Goal: Transaction & Acquisition: Purchase product/service

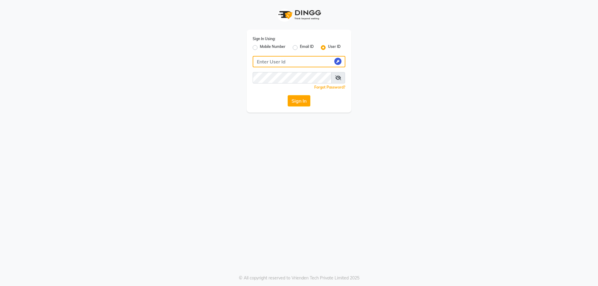
click at [274, 61] on input "Username" at bounding box center [299, 61] width 93 height 11
type input "e3599-01"
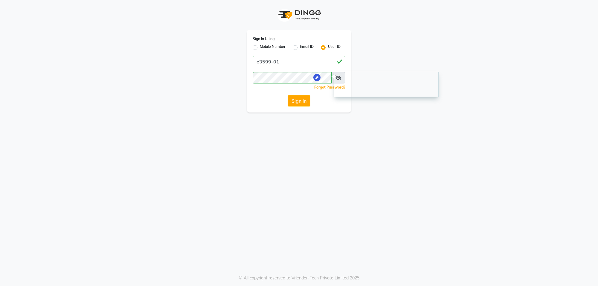
click at [305, 174] on div "Sign In Using: Mobile Number Email ID User ID e3599-01 Remember me Forgot Passw…" at bounding box center [299, 143] width 598 height 286
click at [337, 77] on icon at bounding box center [338, 77] width 6 height 5
click at [298, 99] on button "Sign In" at bounding box center [299, 100] width 23 height 11
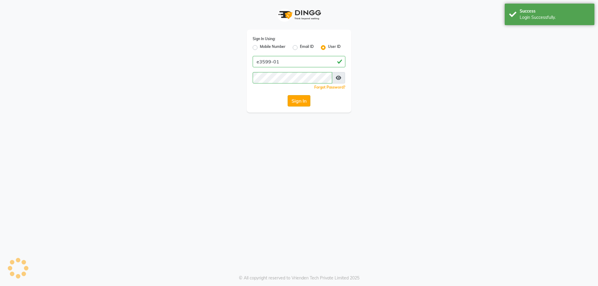
select select "service"
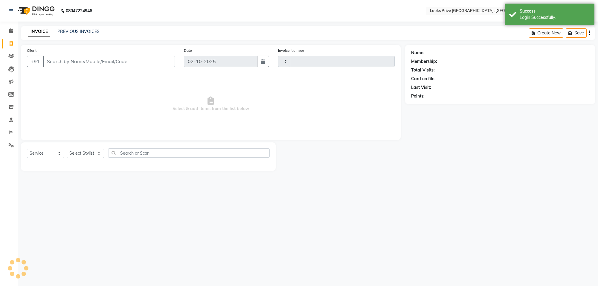
type input "6504"
select select "en"
select select "8127"
click at [5, 33] on link "Calendar" at bounding box center [9, 31] width 14 height 10
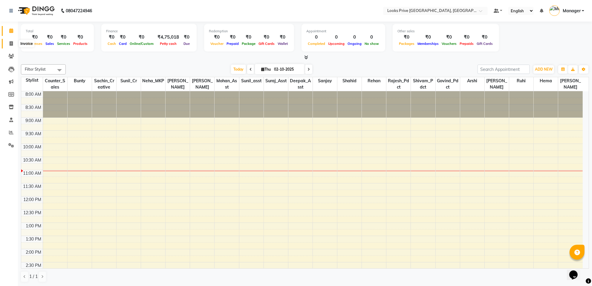
click at [6, 47] on span at bounding box center [11, 43] width 10 height 7
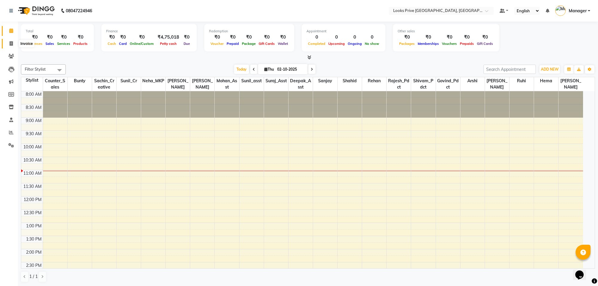
select select "8127"
select select "service"
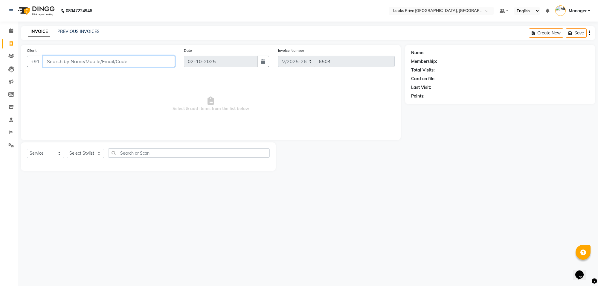
click at [81, 62] on input "Client" at bounding box center [109, 61] width 132 height 11
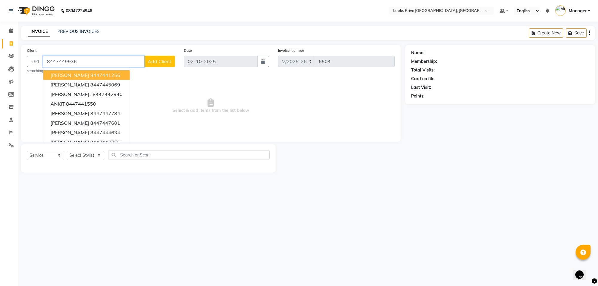
type input "8447449936"
select select "1: Object"
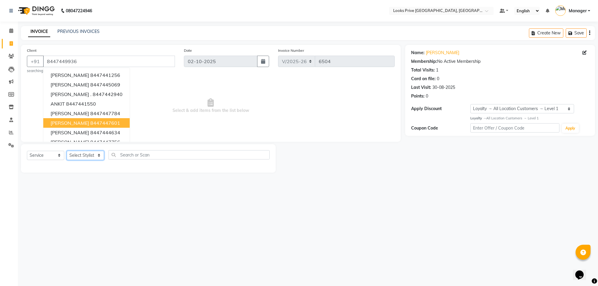
click at [76, 151] on select "Select Stylist Arshi [PERSON_NAME] Counter_Sales Deepak_Asst Govind_Pdct Hema M…" at bounding box center [85, 155] width 37 height 9
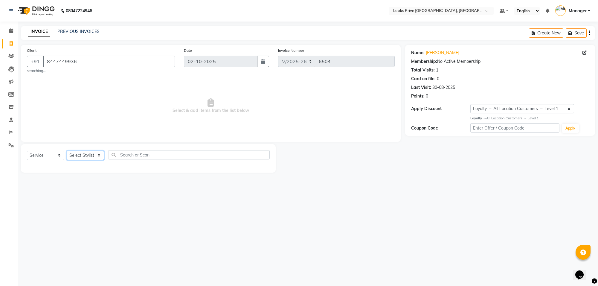
select select "75864"
click at [67, 151] on select "Select Stylist Arshi [PERSON_NAME] Counter_Sales Deepak_Asst Govind_Pdct Hema M…" at bounding box center [85, 155] width 37 height 9
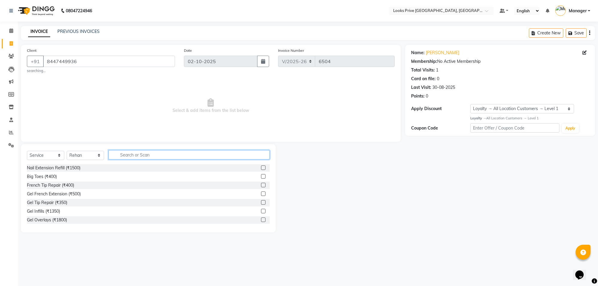
click at [166, 155] on input "text" at bounding box center [188, 154] width 161 height 9
type input "cut"
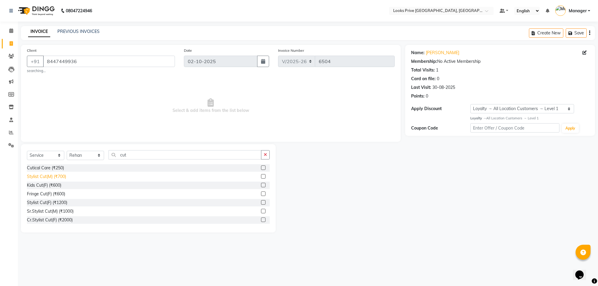
click at [51, 175] on div "Stylist Cut(M) (₹700)" at bounding box center [46, 176] width 39 height 6
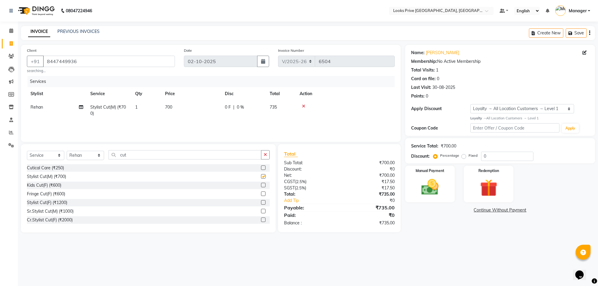
checkbox input "false"
click at [140, 153] on input "cut" at bounding box center [184, 154] width 153 height 9
type input "c"
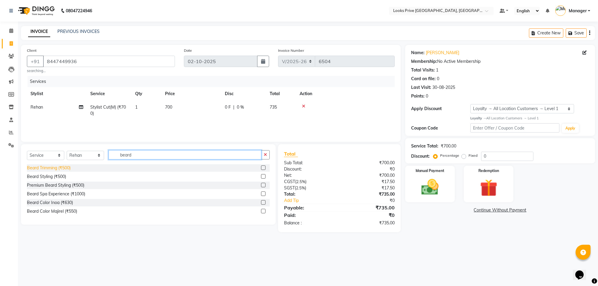
type input "beard"
click at [37, 169] on div "Beard Trimming (₹500)" at bounding box center [49, 168] width 44 height 6
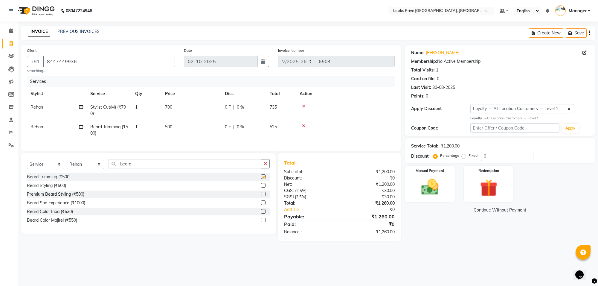
checkbox input "false"
drag, startPoint x: 200, startPoint y: 129, endPoint x: 206, endPoint y: 126, distance: 6.7
click at [206, 126] on td "500" at bounding box center [191, 130] width 60 height 20
select select "75864"
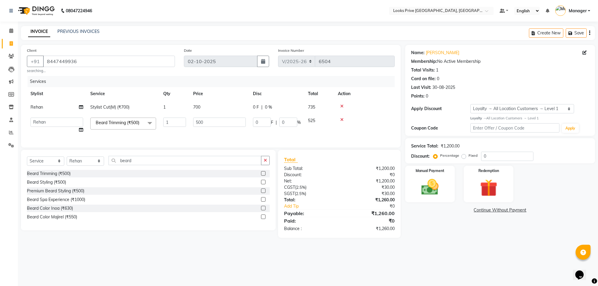
click at [218, 120] on input "500" at bounding box center [219, 121] width 53 height 9
type input "450"
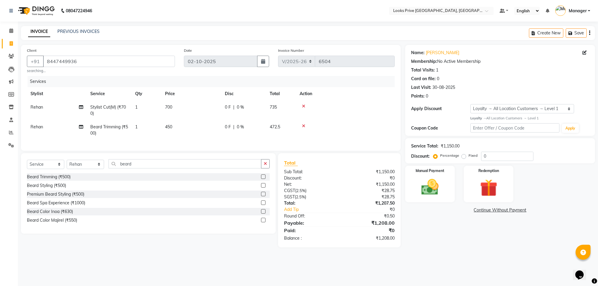
click at [226, 102] on tr "Rehan Stylist Cut(M) (₹700) 1 700 0 F | 0 % 735" at bounding box center [211, 110] width 368 height 20
click at [225, 105] on span "0 F" at bounding box center [228, 107] width 6 height 6
select select "75864"
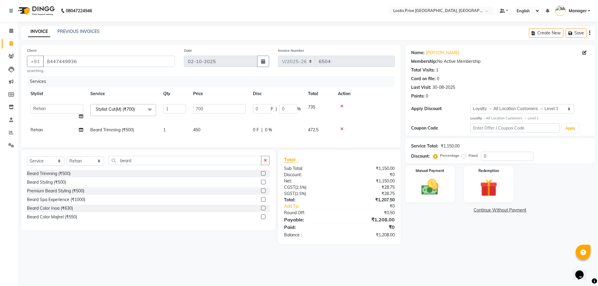
click at [224, 105] on input "700" at bounding box center [219, 108] width 53 height 9
type input "800"
click at [410, 262] on div "08047224946 Select Location × Looks Prive [GEOGRAPHIC_DATA], [GEOGRAPHIC_DATA] …" at bounding box center [299, 143] width 598 height 286
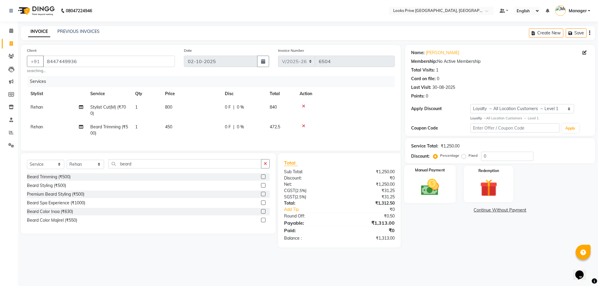
click at [422, 180] on img at bounding box center [429, 187] width 29 height 21
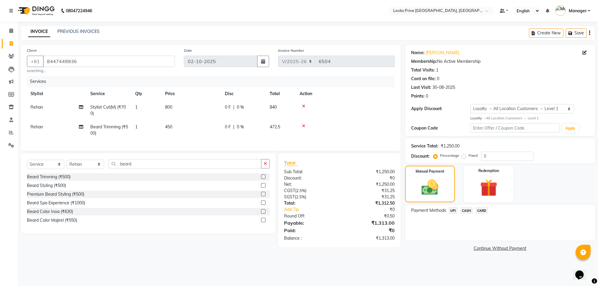
click at [479, 209] on span "CARD" at bounding box center [481, 210] width 13 height 7
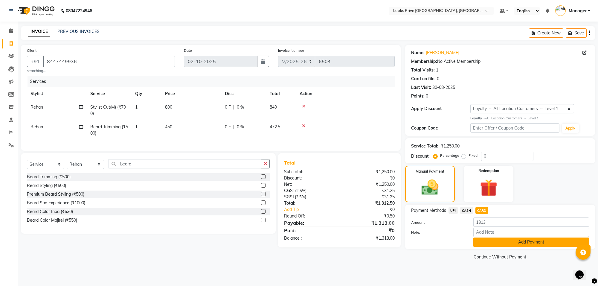
click at [483, 238] on button "Add Payment" at bounding box center [531, 241] width 116 height 9
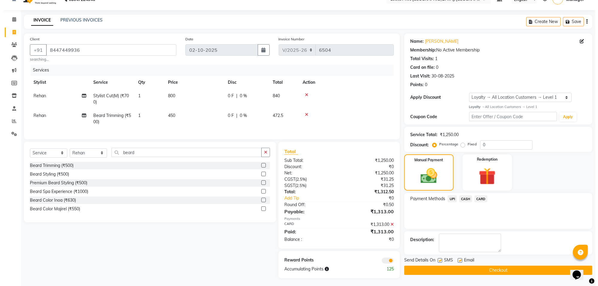
scroll to position [18, 0]
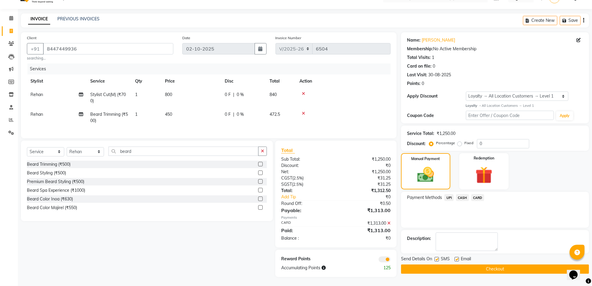
click at [384, 258] on span at bounding box center [385, 259] width 12 height 6
click at [391, 260] on input "checkbox" at bounding box center [391, 260] width 0 height 0
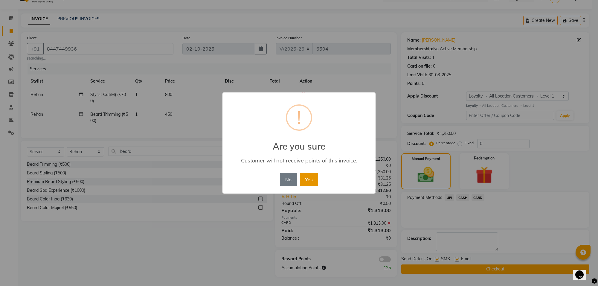
click at [315, 179] on button "Yes" at bounding box center [309, 179] width 18 height 13
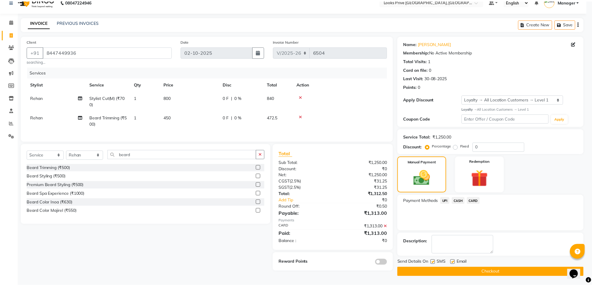
scroll to position [10, 0]
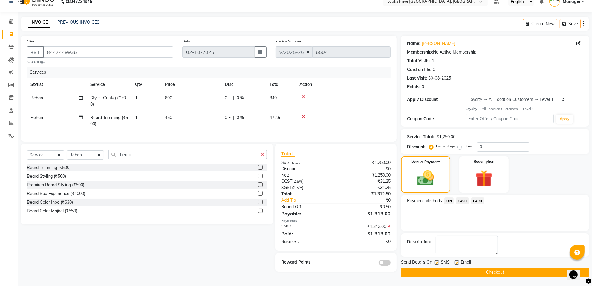
click at [456, 261] on label at bounding box center [457, 262] width 4 height 4
click at [456, 261] on input "checkbox" at bounding box center [457, 263] width 4 height 4
checkbox input "false"
click at [456, 271] on button "Checkout" at bounding box center [495, 271] width 188 height 9
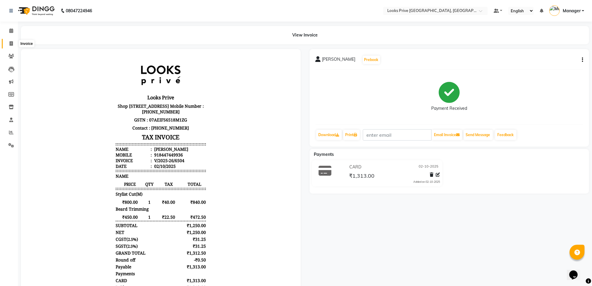
click at [9, 42] on span at bounding box center [11, 43] width 10 height 7
select select "service"
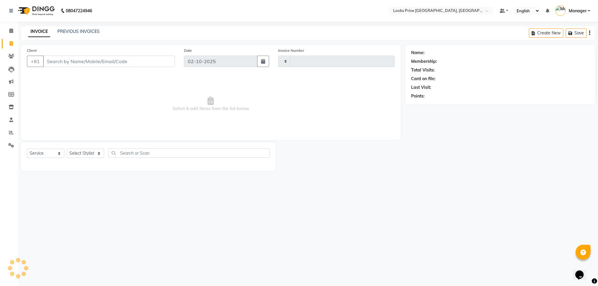
type input "6505"
select select "8127"
click at [79, 155] on select "Select Stylist Arshi [PERSON_NAME] Counter_Sales Deepak_Asst Govind_Pdct Hema M…" at bounding box center [85, 153] width 37 height 9
select select "75851"
click at [67, 149] on select "Select Stylist Arshi [PERSON_NAME] Counter_Sales Deepak_Asst Govind_Pdct Hema M…" at bounding box center [85, 153] width 37 height 9
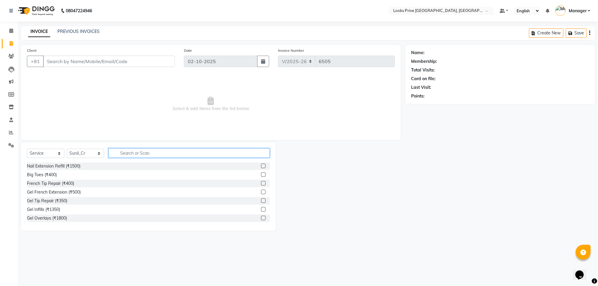
click at [158, 150] on input "text" at bounding box center [188, 152] width 161 height 9
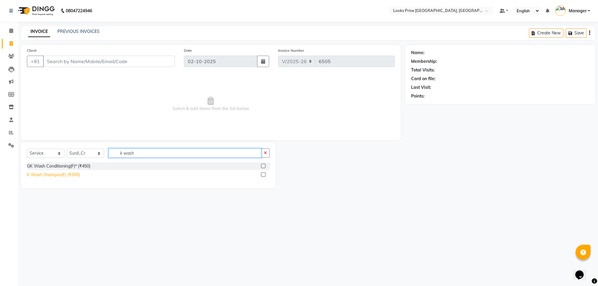
type input "k wash"
click at [59, 173] on div "K Wash Shampoo(F) (₹300)" at bounding box center [53, 175] width 53 height 6
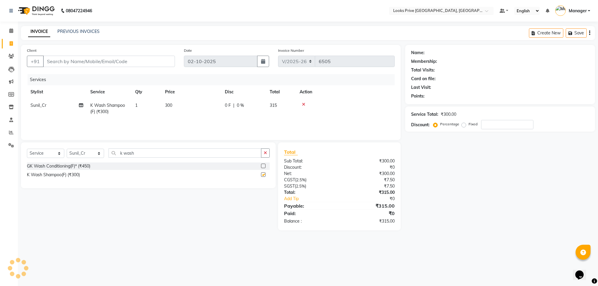
checkbox input "false"
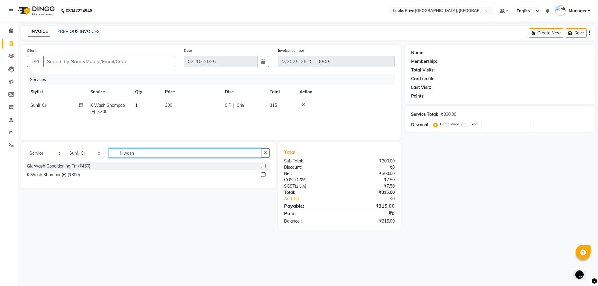
click at [191, 154] on input "k wash" at bounding box center [184, 152] width 153 height 9
type input "k"
type input "blow dry"
click at [51, 168] on div "Blow Dry Stylist(F)* (₹400)" at bounding box center [52, 166] width 51 height 6
checkbox input "false"
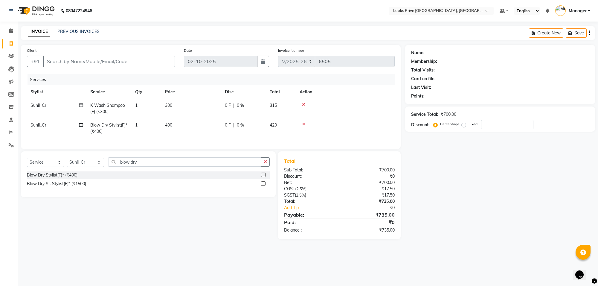
click at [211, 126] on td "400" at bounding box center [191, 128] width 60 height 20
select select "75851"
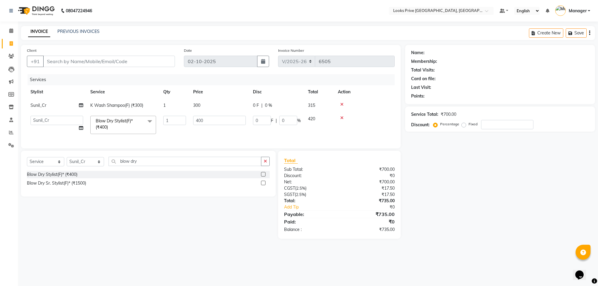
click at [211, 126] on td "400" at bounding box center [219, 124] width 60 height 25
click at [215, 121] on input "400" at bounding box center [219, 120] width 53 height 9
type input "700"
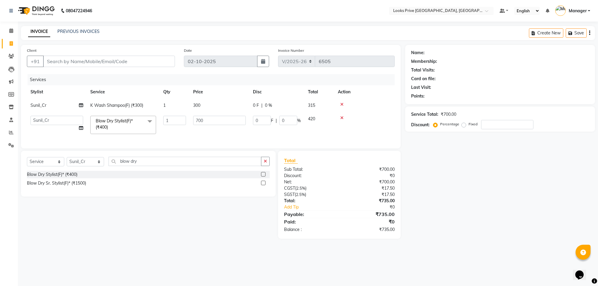
click at [223, 107] on tr "Sunil_Cr K Wash Shampoo(F) (₹300) 1 300 0 F | 0 % 315" at bounding box center [211, 105] width 368 height 13
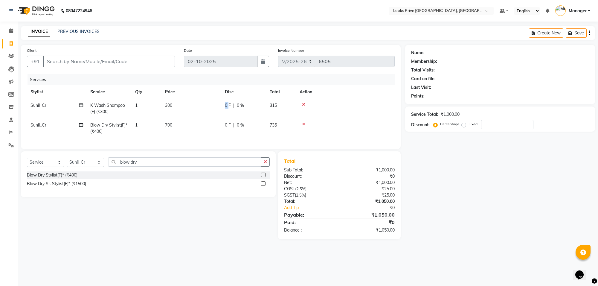
click at [223, 107] on td "0 F | 0 %" at bounding box center [243, 109] width 45 height 20
select select "75851"
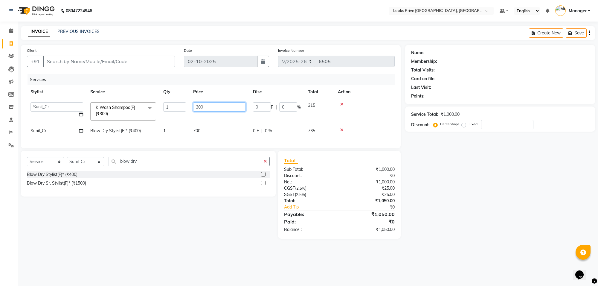
click at [223, 107] on input "300" at bounding box center [219, 106] width 53 height 9
type input "600"
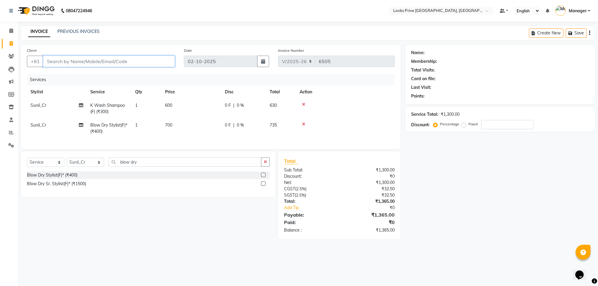
click at [88, 56] on input "Client" at bounding box center [109, 61] width 132 height 11
type input "9"
type input "0"
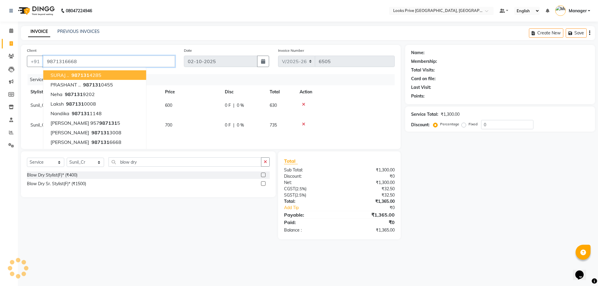
type input "9871316668"
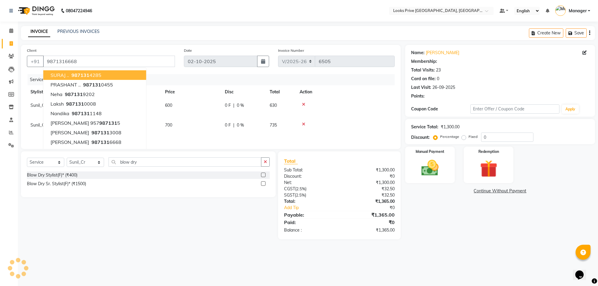
select select "1: Object"
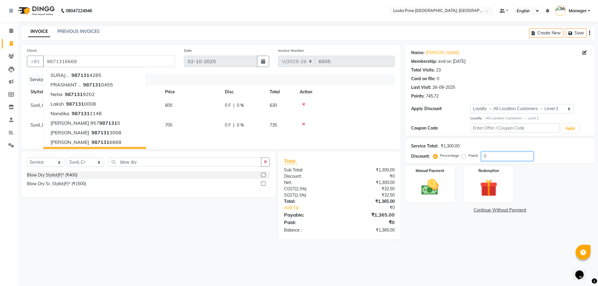
click at [484, 153] on input "0" at bounding box center [507, 156] width 52 height 9
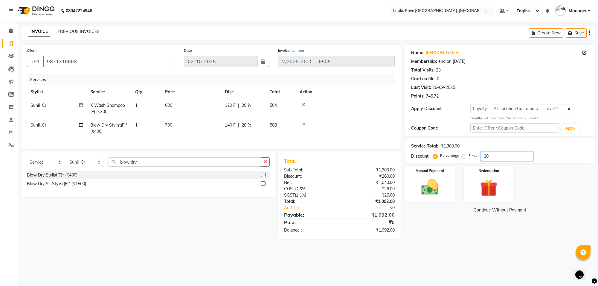
type input "20"
click at [461, 229] on div "Name: [PERSON_NAME] Membership: end on [DATE] Total Visits: 23 Card on file: 0 …" at bounding box center [502, 142] width 194 height 194
click at [442, 193] on img at bounding box center [429, 187] width 29 height 21
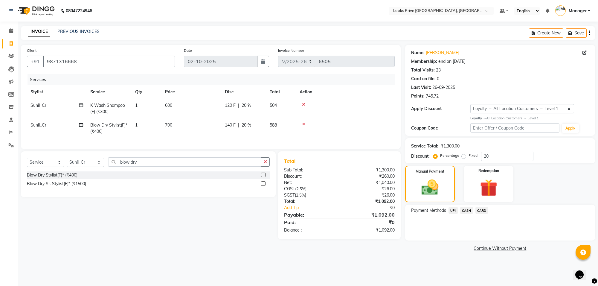
click at [469, 211] on span "CASH" at bounding box center [466, 210] width 13 height 7
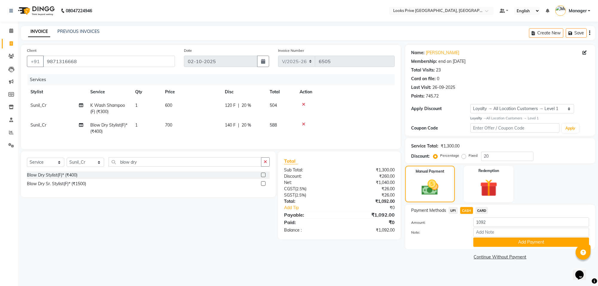
click at [207, 109] on td "600" at bounding box center [191, 109] width 60 height 20
select select "75851"
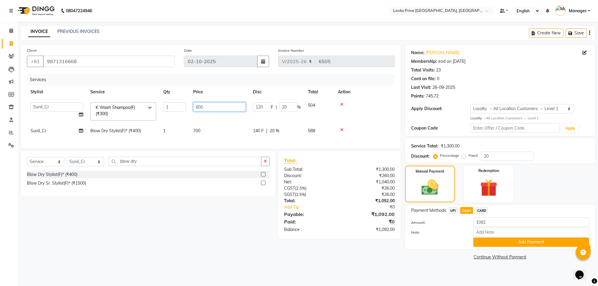
click at [234, 104] on input "600" at bounding box center [219, 106] width 53 height 9
type input "608"
click at [409, 254] on link "Continue Without Payment" at bounding box center [499, 257] width 187 height 6
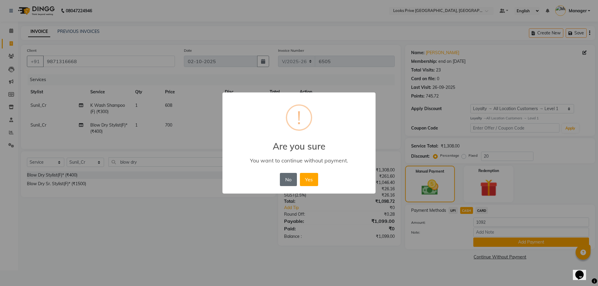
click at [293, 180] on button "No" at bounding box center [288, 179] width 17 height 13
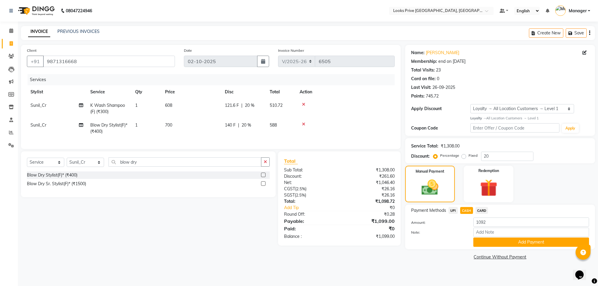
click at [466, 208] on span "CASH" at bounding box center [466, 210] width 13 height 7
type input "1099"
click at [494, 244] on button "Add Payment" at bounding box center [531, 241] width 116 height 9
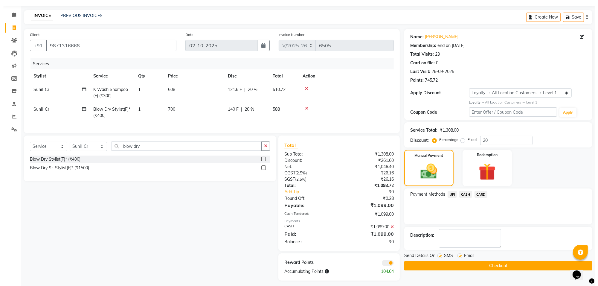
scroll to position [25, 0]
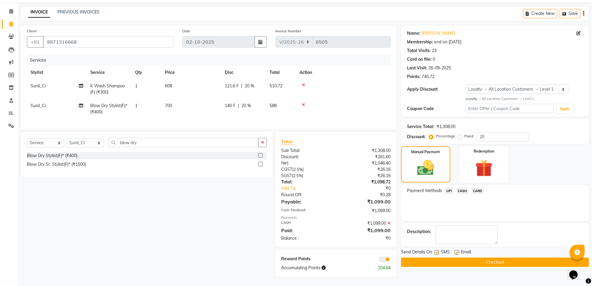
click at [385, 259] on span at bounding box center [385, 259] width 12 height 6
click at [391, 260] on input "checkbox" at bounding box center [391, 260] width 0 height 0
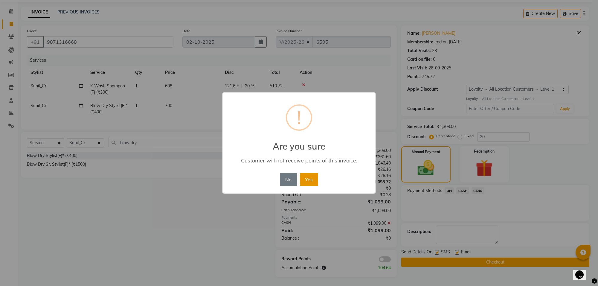
click at [313, 179] on button "Yes" at bounding box center [309, 179] width 18 height 13
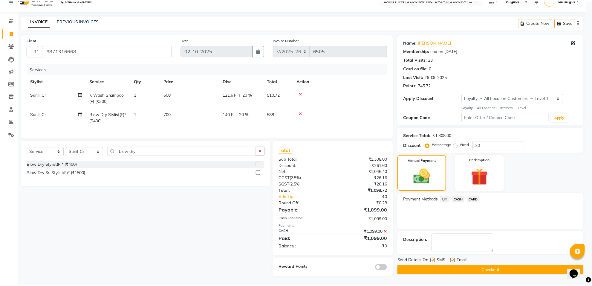
scroll to position [16, 0]
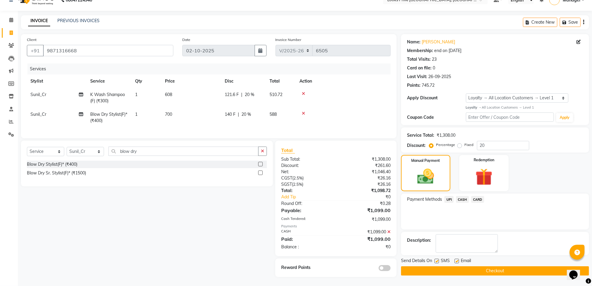
click at [456, 259] on label at bounding box center [457, 261] width 4 height 4
click at [456, 259] on input "checkbox" at bounding box center [457, 261] width 4 height 4
checkbox input "false"
click at [452, 266] on button "Checkout" at bounding box center [495, 270] width 188 height 9
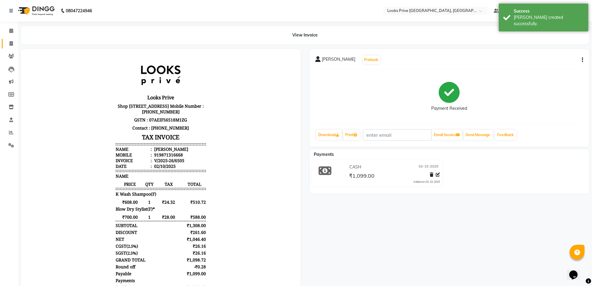
click at [4, 47] on link "Invoice" at bounding box center [9, 44] width 14 height 10
select select "8127"
select select "service"
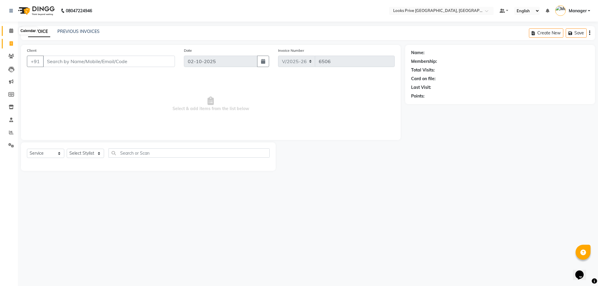
click at [7, 30] on span at bounding box center [11, 30] width 10 height 7
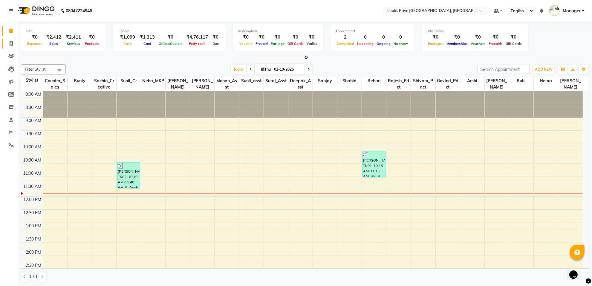
click at [9, 39] on link "Invoice" at bounding box center [9, 44] width 14 height 10
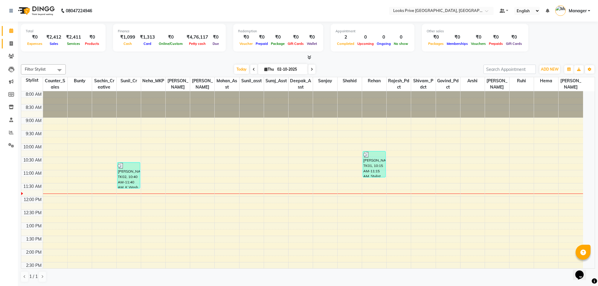
select select "8127"
select select "service"
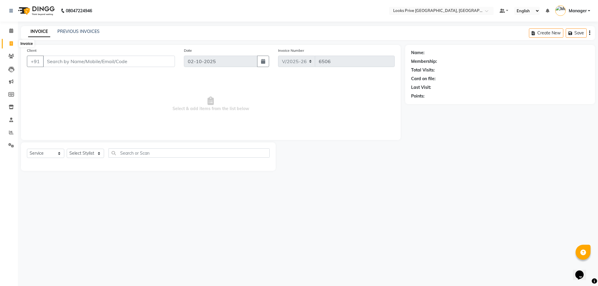
click at [7, 43] on span at bounding box center [11, 43] width 10 height 7
select select "service"
type input "6506"
select select "8127"
click at [77, 32] on link "PREVIOUS INVOICES" at bounding box center [78, 31] width 42 height 5
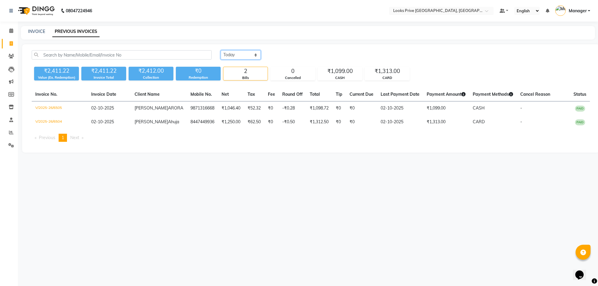
click at [231, 53] on select "[DATE] [DATE] Custom Range" at bounding box center [241, 54] width 40 height 9
select select "[DATE]"
click at [221, 50] on select "[DATE] [DATE] Custom Range" at bounding box center [241, 54] width 40 height 9
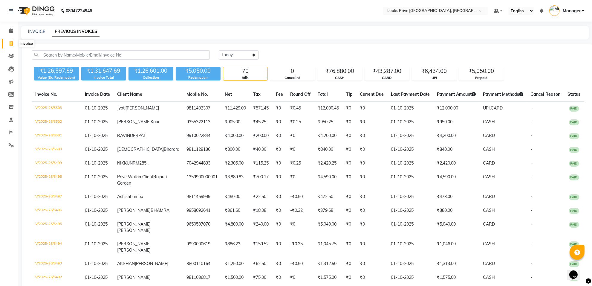
click at [12, 42] on icon at bounding box center [11, 43] width 3 height 4
select select "service"
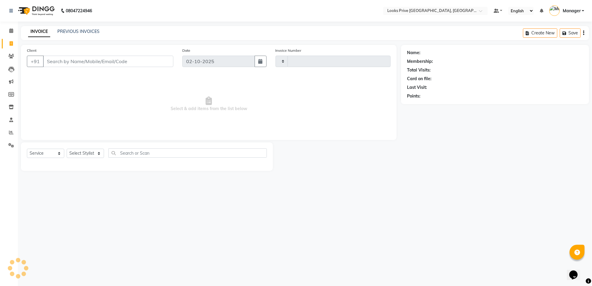
type input "6506"
select select "8127"
click at [124, 63] on input "Client" at bounding box center [109, 61] width 132 height 11
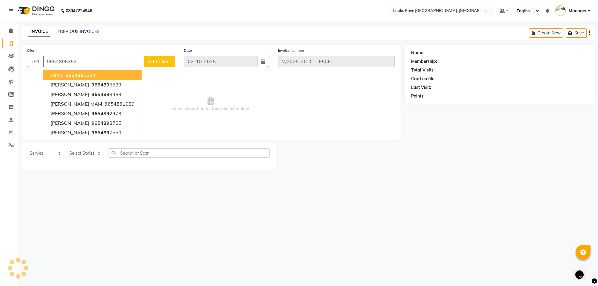
type input "9654896353"
select select "1: Object"
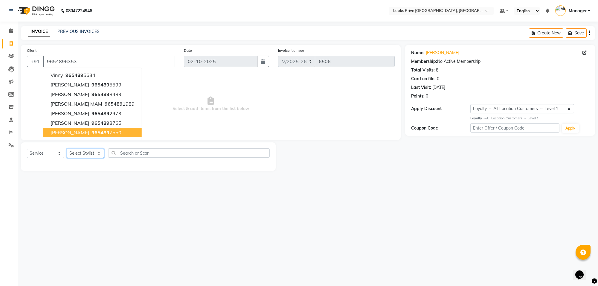
drag, startPoint x: 86, startPoint y: 154, endPoint x: 85, endPoint y: 149, distance: 4.8
click at [86, 154] on select "Select Stylist Arshi [PERSON_NAME] Counter_Sales Deepak_Asst Govind_Pdct Hema M…" at bounding box center [85, 153] width 37 height 9
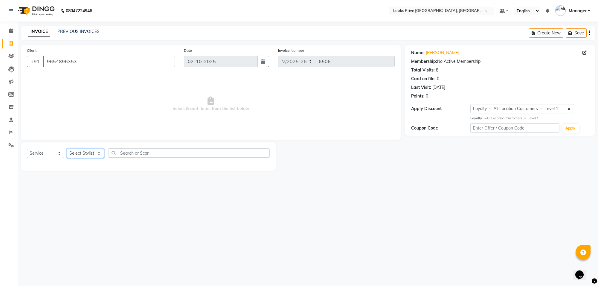
select select "75864"
click at [67, 149] on select "Select Stylist Arshi [PERSON_NAME] Counter_Sales Deepak_Asst Govind_Pdct Hema M…" at bounding box center [85, 153] width 37 height 9
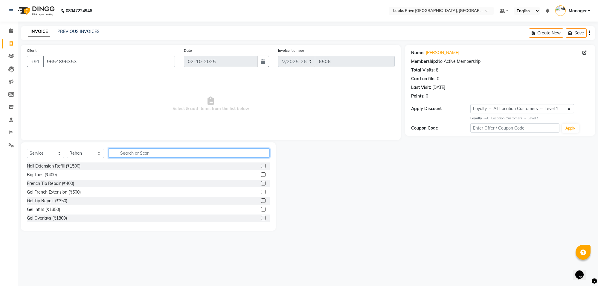
click at [139, 152] on input "text" at bounding box center [188, 152] width 161 height 9
type input "cut"
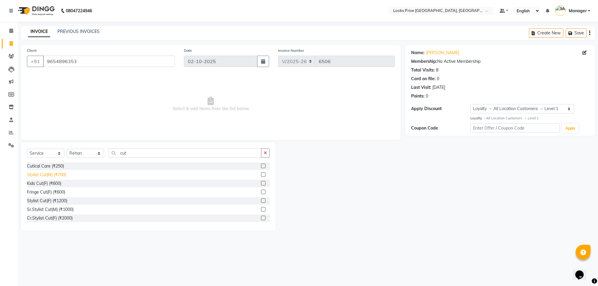
click at [51, 173] on div "Stylist Cut(M) (₹700)" at bounding box center [46, 175] width 39 height 6
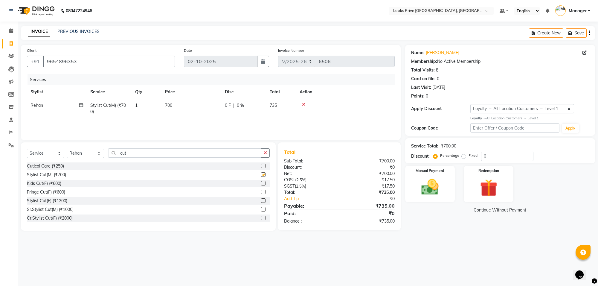
checkbox input "false"
click at [144, 157] on input "cut" at bounding box center [184, 152] width 153 height 9
type input "c"
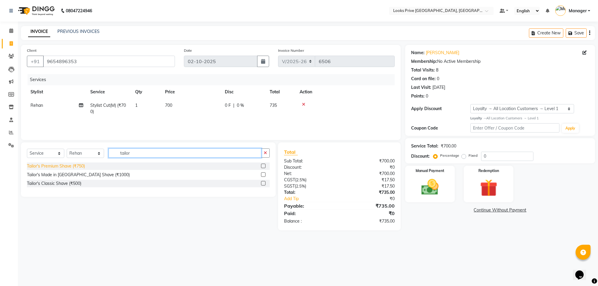
type input "tailor"
click at [72, 167] on div "Tailor's Premium Shave (₹750)" at bounding box center [56, 166] width 58 height 6
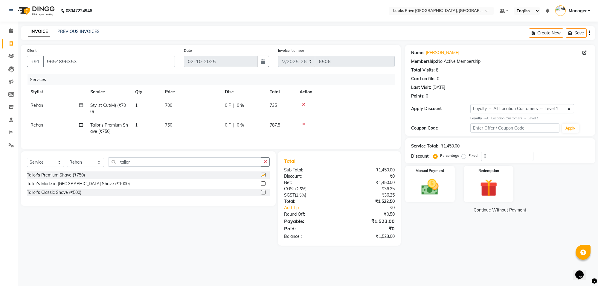
checkbox input "false"
click at [192, 128] on td "750" at bounding box center [191, 128] width 60 height 20
select select "75864"
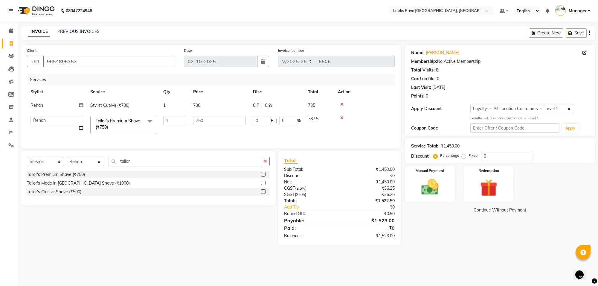
click at [194, 126] on td "750" at bounding box center [219, 124] width 60 height 25
click at [201, 123] on input "750" at bounding box center [219, 120] width 53 height 9
type input "600"
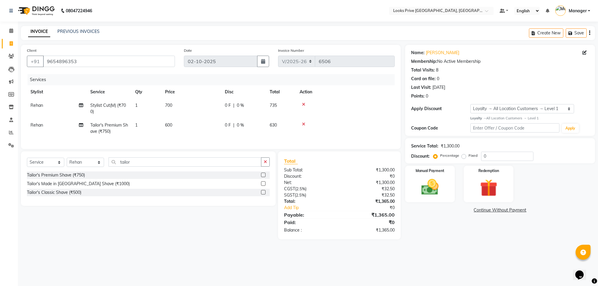
click at [225, 105] on tr "Rehan Stylist Cut(M) (₹700) 1 700 0 F | 0 % 735" at bounding box center [211, 109] width 368 height 20
click at [225, 105] on span "0 F" at bounding box center [228, 105] width 6 height 6
select select "75864"
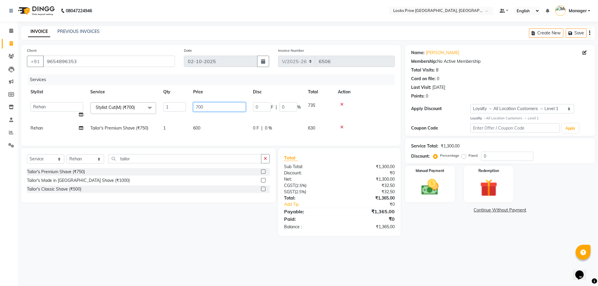
click at [225, 105] on input "700" at bounding box center [219, 106] width 53 height 9
type input "800"
click at [489, 236] on div "Name: [PERSON_NAME] Membership: No Active Membership Total Visits: 8 Card on fi…" at bounding box center [502, 140] width 194 height 191
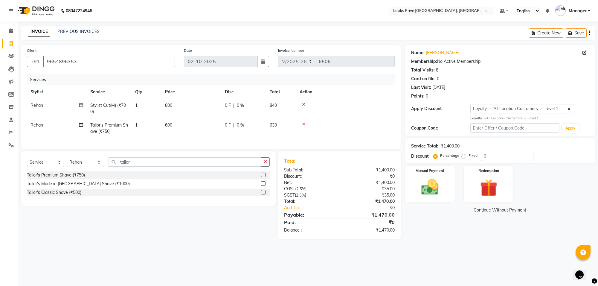
drag, startPoint x: 489, startPoint y: 239, endPoint x: 483, endPoint y: 235, distance: 6.6
click at [409, 267] on div "08047224946 Select Location × Looks Prive [GEOGRAPHIC_DATA], [GEOGRAPHIC_DATA] …" at bounding box center [299, 143] width 598 height 286
click at [435, 192] on img at bounding box center [429, 187] width 29 height 21
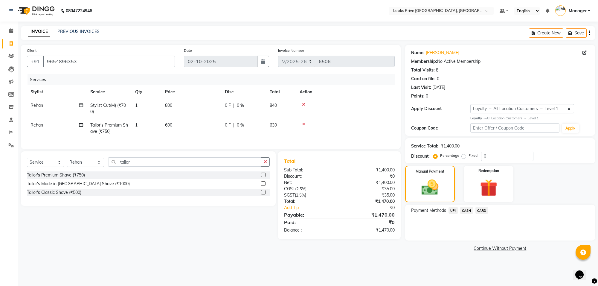
click at [481, 209] on span "CARD" at bounding box center [481, 210] width 13 height 7
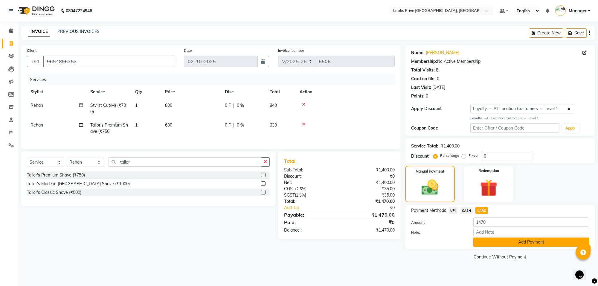
click at [492, 243] on button "Add Payment" at bounding box center [531, 241] width 116 height 9
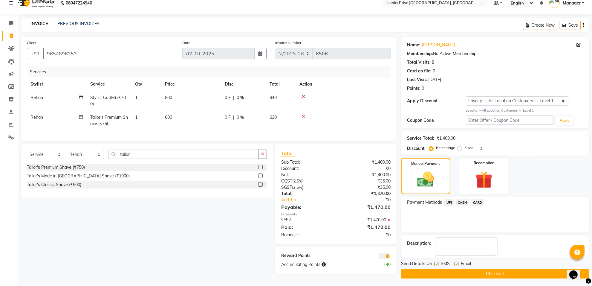
scroll to position [10, 0]
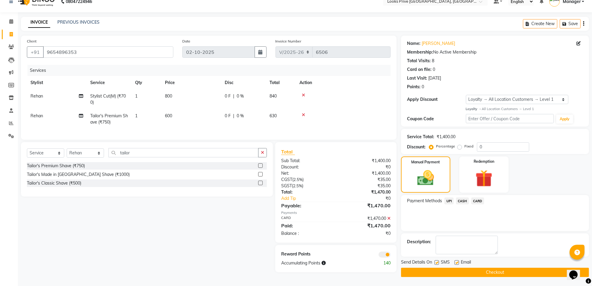
click at [386, 257] on span at bounding box center [385, 254] width 12 height 6
click at [391, 255] on input "checkbox" at bounding box center [391, 255] width 0 height 0
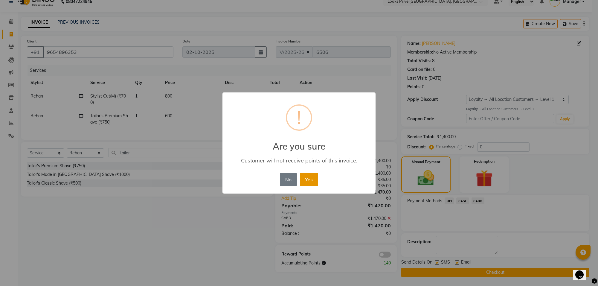
click at [305, 180] on button "Yes" at bounding box center [309, 179] width 18 height 13
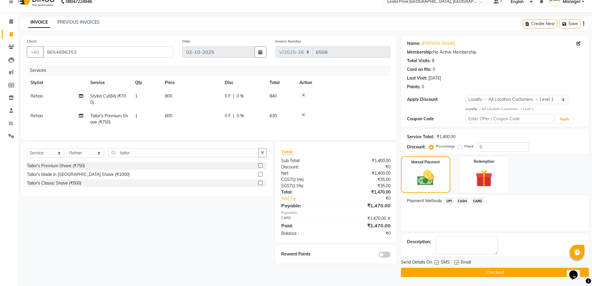
click at [455, 259] on div "Email" at bounding box center [465, 262] width 21 height 7
click at [454, 273] on button "Checkout" at bounding box center [495, 271] width 188 height 9
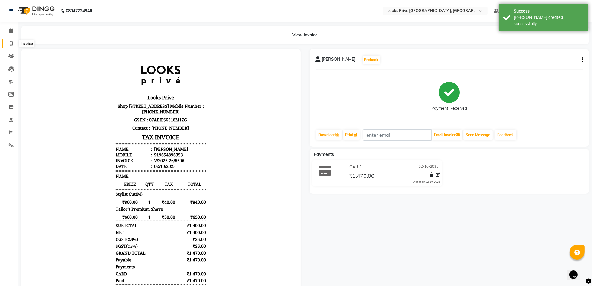
click at [8, 41] on span at bounding box center [11, 43] width 10 height 7
select select "service"
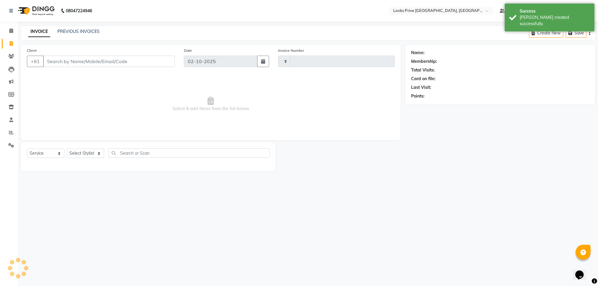
type input "6507"
select select "8127"
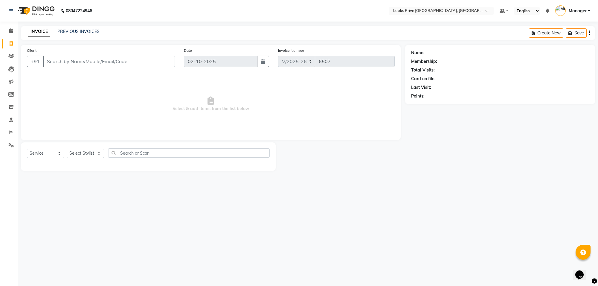
drag, startPoint x: 60, startPoint y: 53, endPoint x: 58, endPoint y: 64, distance: 11.2
click at [59, 61] on div "Client +91" at bounding box center [100, 59] width 157 height 25
click at [58, 64] on input "Client" at bounding box center [109, 61] width 132 height 11
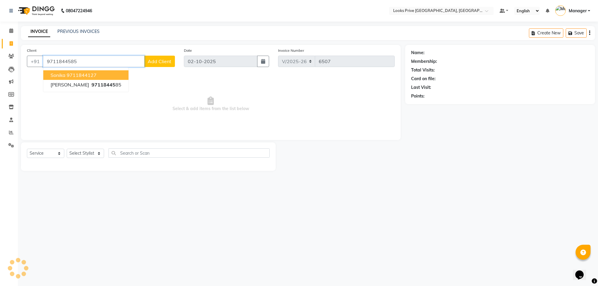
type input "9711844585"
select select "1: Object"
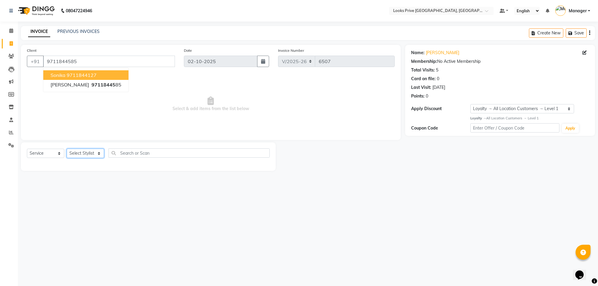
click at [84, 150] on select "Select Stylist Arshi [PERSON_NAME] Counter_Sales Deepak_Asst Govind_Pdct Hema M…" at bounding box center [85, 153] width 37 height 9
select select "75870"
click at [67, 149] on select "Select Stylist Arshi [PERSON_NAME] Counter_Sales Deepak_Asst Govind_Pdct Hema M…" at bounding box center [85, 153] width 37 height 9
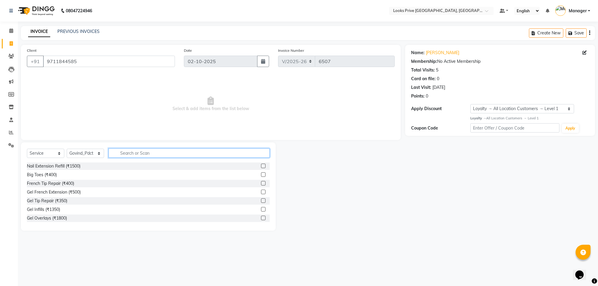
click at [143, 152] on input "text" at bounding box center [188, 152] width 161 height 9
type input "head massa"
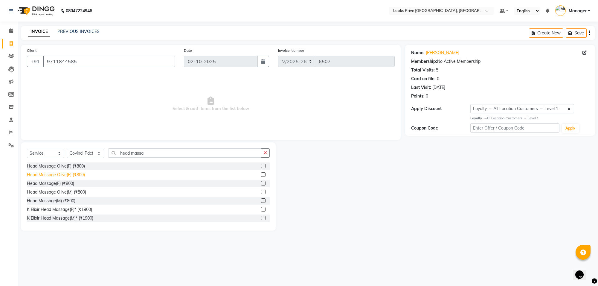
click at [57, 174] on div "Head Massage Olive(F) (₹800)" at bounding box center [56, 175] width 58 height 6
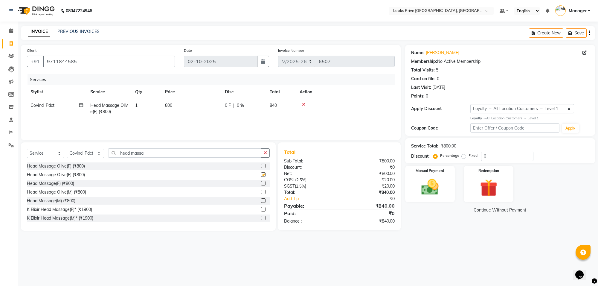
checkbox input "false"
click at [212, 108] on td "800" at bounding box center [191, 109] width 60 height 20
select select "75870"
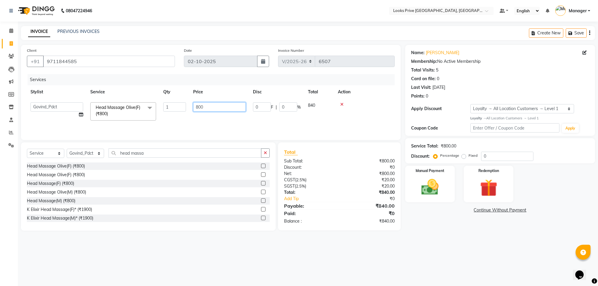
click at [215, 107] on input "800" at bounding box center [219, 106] width 53 height 9
click at [152, 159] on div "Select Service Product Membership Package Voucher Prepaid Gift Card Select Styl…" at bounding box center [148, 155] width 243 height 14
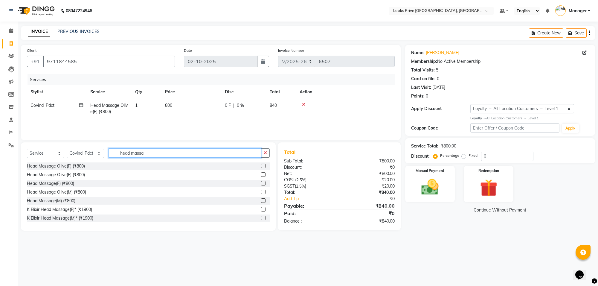
click at [152, 156] on input "head massa" at bounding box center [184, 152] width 153 height 9
type input "h"
type input "foot"
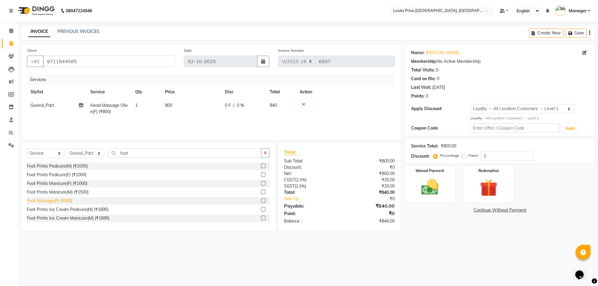
click at [41, 201] on div "Foot Massage(F) (₹500)" at bounding box center [49, 201] width 45 height 6
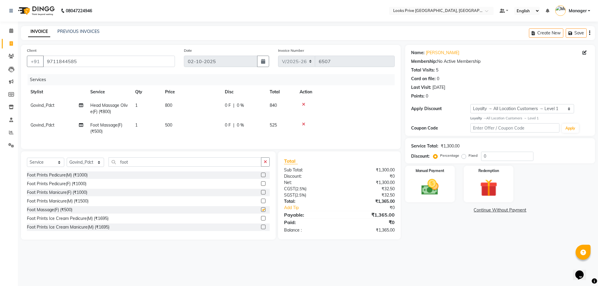
checkbox input "false"
click at [184, 163] on input "foot" at bounding box center [184, 161] width 153 height 9
type input "f"
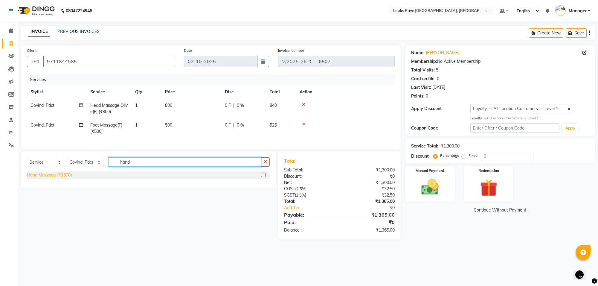
type input "hand"
click at [60, 178] on div "Hand Massage (₹1500)" at bounding box center [49, 175] width 45 height 6
checkbox input "false"
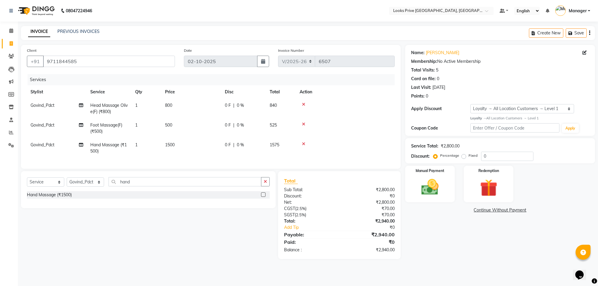
click at [193, 143] on td "1500" at bounding box center [191, 148] width 60 height 20
select select "75870"
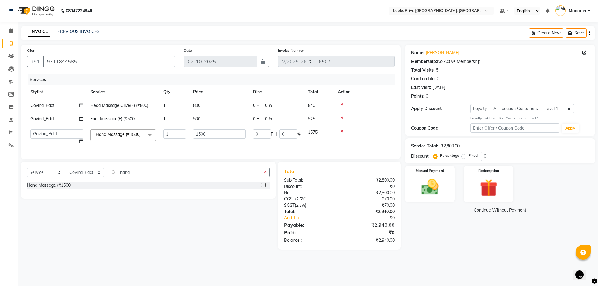
click at [194, 142] on td "1500" at bounding box center [219, 137] width 60 height 23
drag, startPoint x: 194, startPoint y: 142, endPoint x: 224, endPoint y: 130, distance: 32.5
click at [197, 141] on td "1500" at bounding box center [219, 137] width 60 height 23
click at [224, 130] on input "1500" at bounding box center [219, 133] width 53 height 9
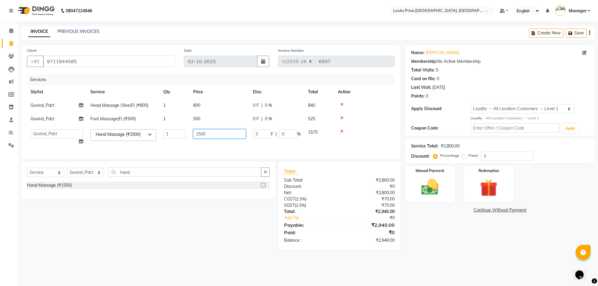
click at [224, 130] on input "1500" at bounding box center [219, 133] width 53 height 9
type input "600"
click at [237, 121] on tr "Govind_Pdct Foot Massage(F) (₹500) 1 500 0 F | 0 % 525" at bounding box center [211, 118] width 368 height 13
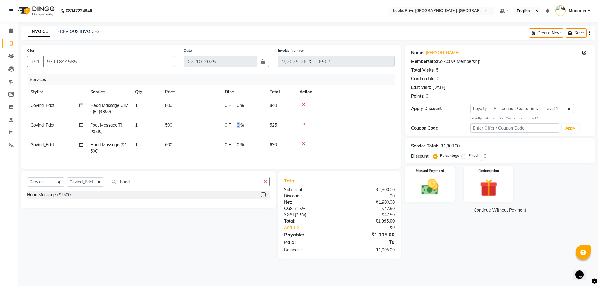
click at [237, 121] on td "0 F | 0 %" at bounding box center [243, 128] width 45 height 20
select select "75870"
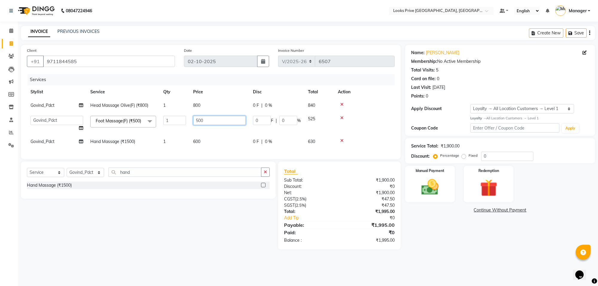
click at [237, 121] on input "500" at bounding box center [219, 120] width 53 height 9
type input "600"
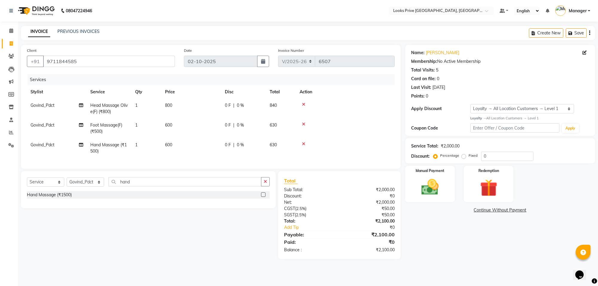
drag, startPoint x: 477, startPoint y: 238, endPoint x: 485, endPoint y: 235, distance: 8.7
click at [478, 238] on div "Name: [PERSON_NAME] Membership: No Active Membership Total Visits: 5 Card on fi…" at bounding box center [502, 152] width 194 height 214
click at [431, 190] on img at bounding box center [429, 187] width 29 height 21
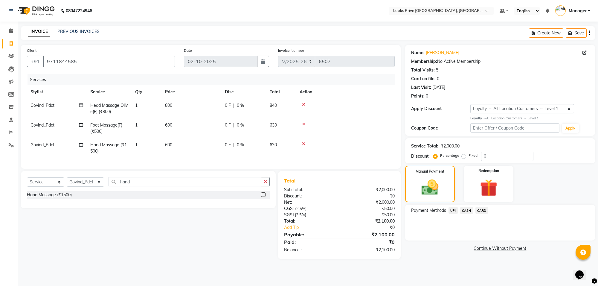
click at [483, 211] on span "CARD" at bounding box center [481, 210] width 13 height 7
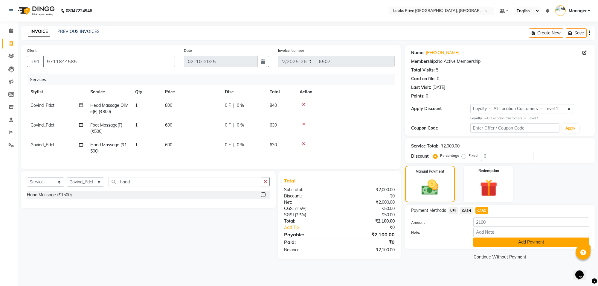
click at [505, 237] on button "Add Payment" at bounding box center [531, 241] width 116 height 9
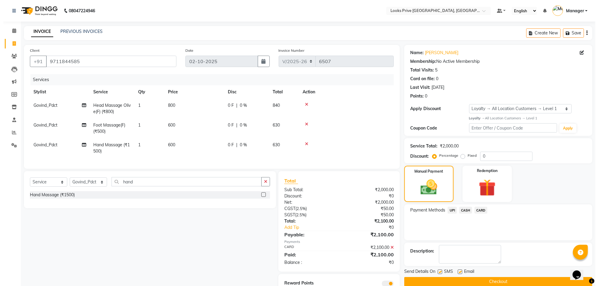
scroll to position [29, 0]
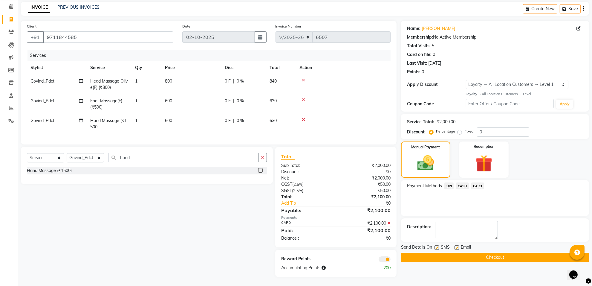
click at [389, 258] on span at bounding box center [385, 259] width 12 height 6
click at [391, 260] on input "checkbox" at bounding box center [391, 260] width 0 height 0
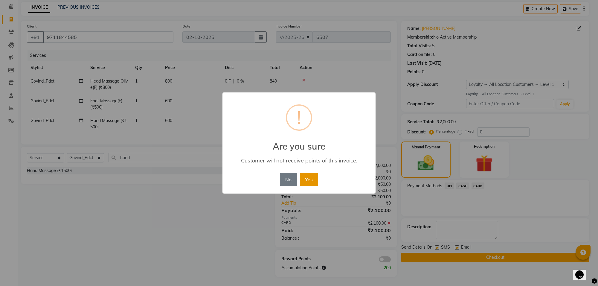
click at [310, 179] on button "Yes" at bounding box center [309, 179] width 18 height 13
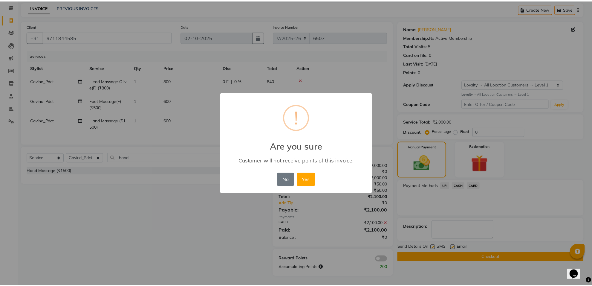
scroll to position [20, 0]
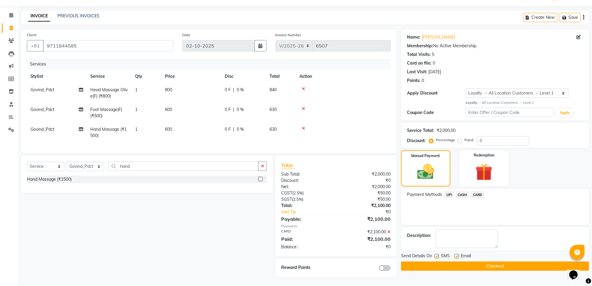
click at [456, 254] on label at bounding box center [457, 256] width 4 height 4
click at [456, 254] on input "checkbox" at bounding box center [457, 256] width 4 height 4
checkbox input "false"
click at [455, 261] on button "Checkout" at bounding box center [495, 265] width 188 height 9
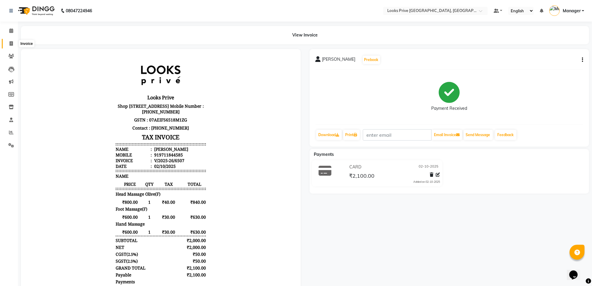
click at [8, 40] on span at bounding box center [11, 43] width 10 height 7
select select "service"
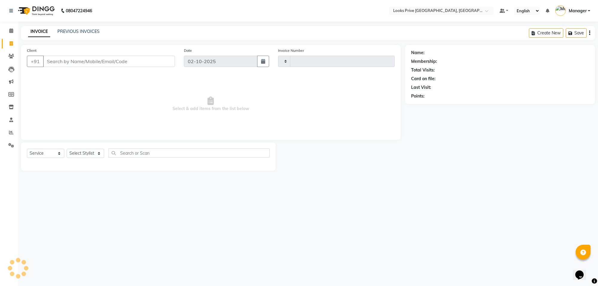
type input "6508"
select select "8127"
click at [13, 130] on icon at bounding box center [11, 132] width 4 height 4
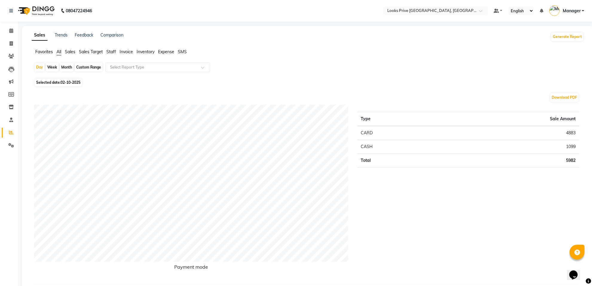
click at [108, 52] on span "Staff" at bounding box center [111, 51] width 10 height 5
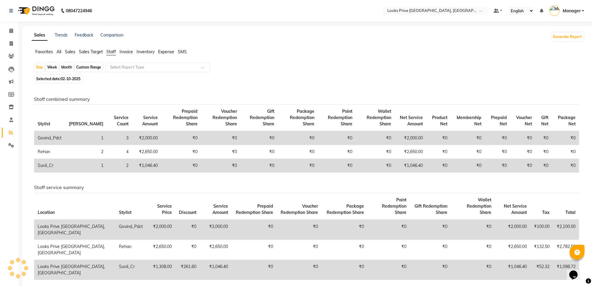
click at [122, 65] on input "text" at bounding box center [152, 67] width 86 height 6
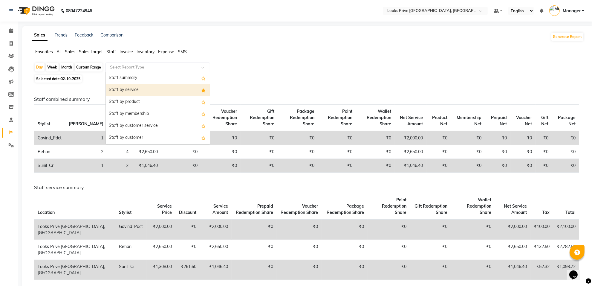
click at [115, 90] on div "Staff by service" at bounding box center [158, 90] width 104 height 12
select select "full_report"
select select "csv"
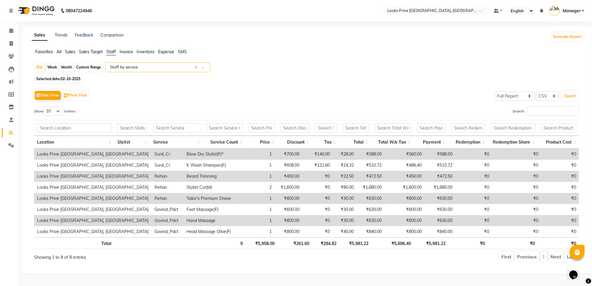
click at [79, 80] on span "02-10-2025" at bounding box center [71, 79] width 20 height 4
select select "10"
select select "2025"
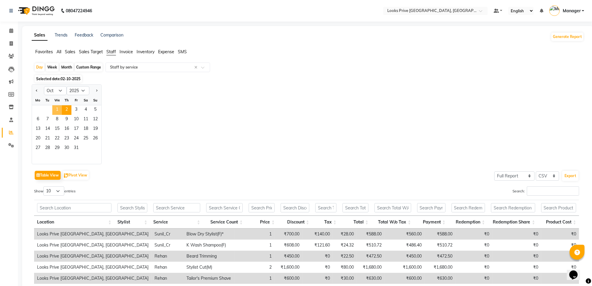
click at [55, 110] on span "1" at bounding box center [57, 110] width 10 height 10
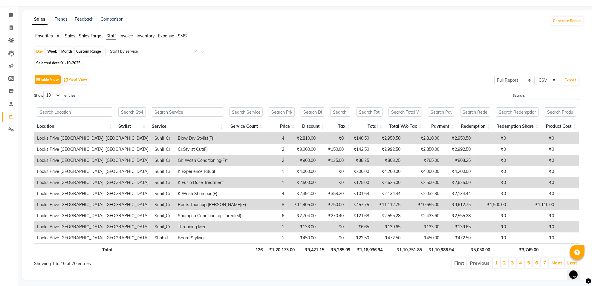
scroll to position [25, 0]
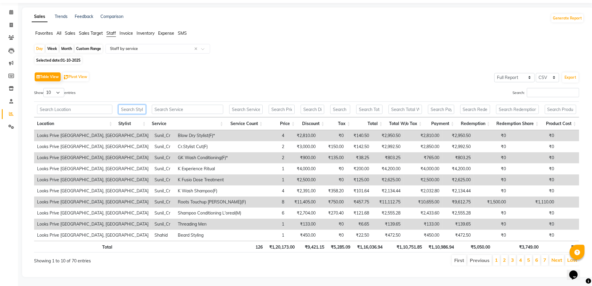
click at [130, 105] on input "text" at bounding box center [131, 109] width 27 height 9
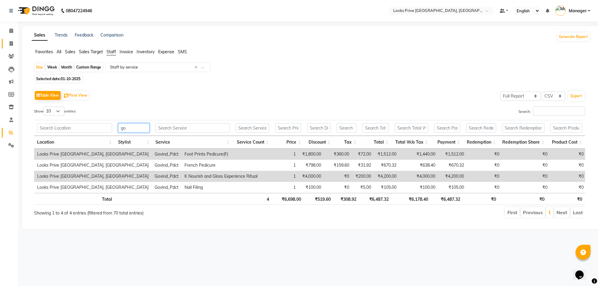
type input "go"
click at [10, 39] on link "Invoice" at bounding box center [9, 44] width 14 height 10
select select "8127"
select select "service"
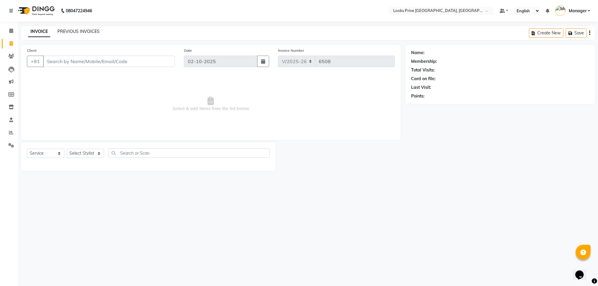
click at [74, 33] on link "PREVIOUS INVOICES" at bounding box center [78, 31] width 42 height 5
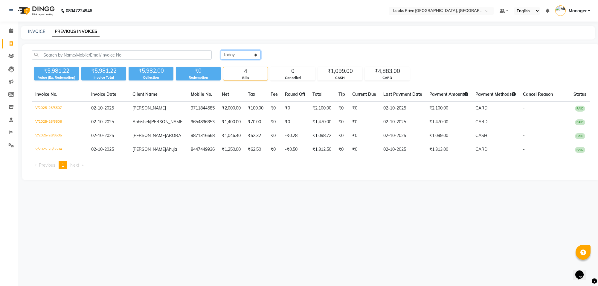
click at [243, 54] on select "[DATE] [DATE] Custom Range" at bounding box center [241, 54] width 40 height 9
select select "[DATE]"
click at [221, 50] on select "[DATE] [DATE] Custom Range" at bounding box center [241, 54] width 40 height 9
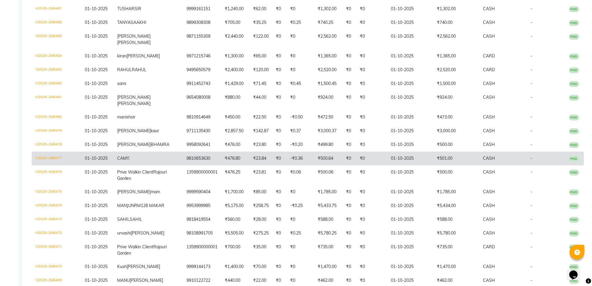
scroll to position [336, 0]
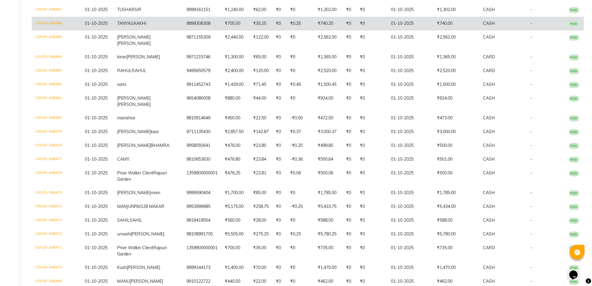
click at [342, 30] on td "₹0" at bounding box center [349, 24] width 14 height 14
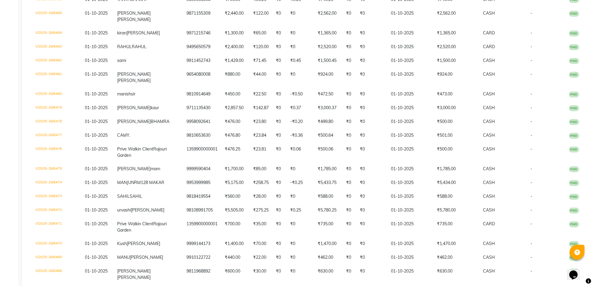
scroll to position [374, 0]
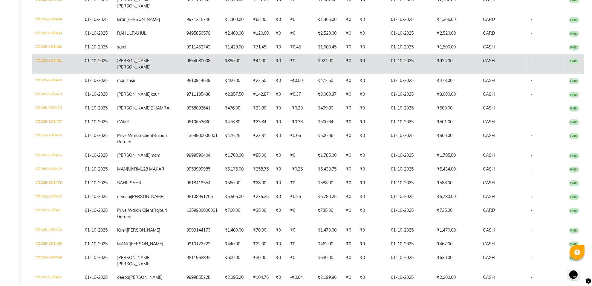
click at [314, 74] on td "₹924.00" at bounding box center [328, 64] width 28 height 20
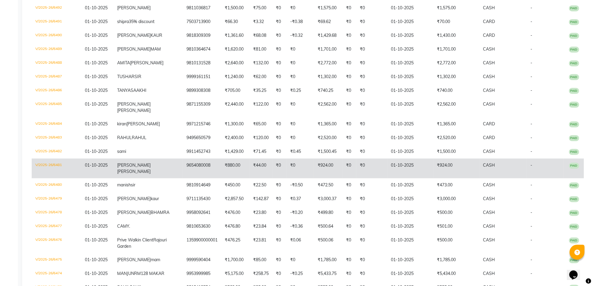
scroll to position [262, 0]
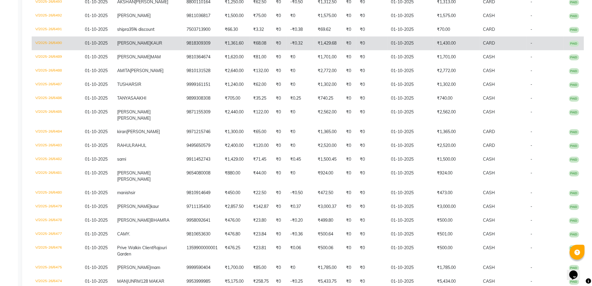
click at [272, 50] on td "₹0" at bounding box center [279, 43] width 14 height 14
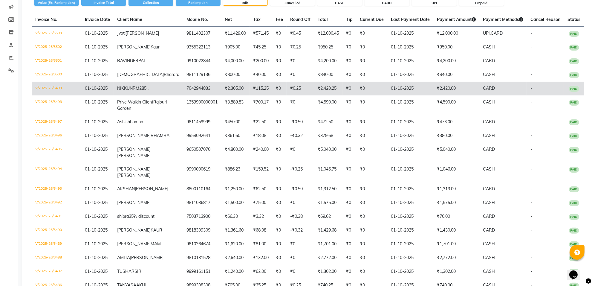
scroll to position [37, 0]
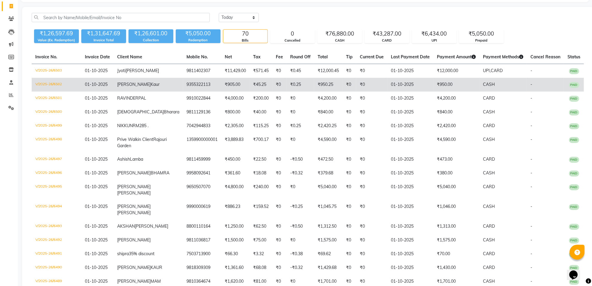
click at [250, 86] on td "₹45.25" at bounding box center [261, 85] width 23 height 14
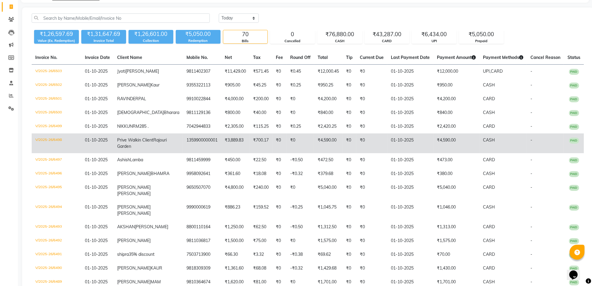
scroll to position [0, 0]
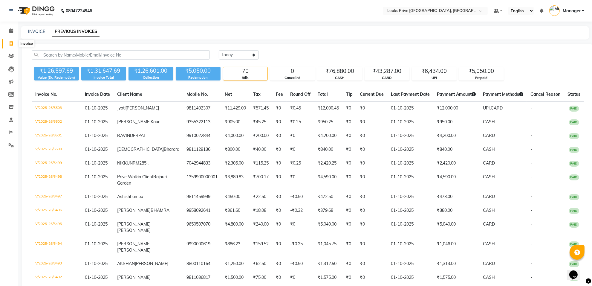
click at [8, 46] on span at bounding box center [11, 43] width 10 height 7
select select "8127"
select select "service"
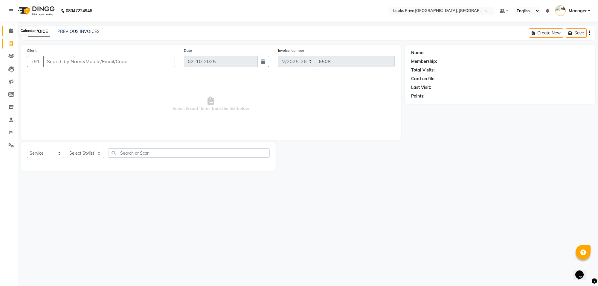
drag, startPoint x: 10, startPoint y: 29, endPoint x: 20, endPoint y: 34, distance: 11.2
click at [11, 29] on icon at bounding box center [11, 30] width 4 height 4
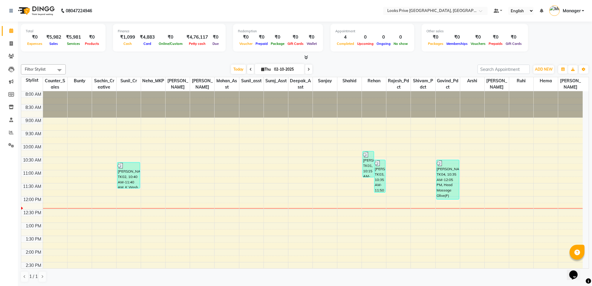
click at [582, 10] on link "Manager" at bounding box center [566, 11] width 35 height 10
click at [547, 43] on link "Sign out" at bounding box center [553, 42] width 55 height 9
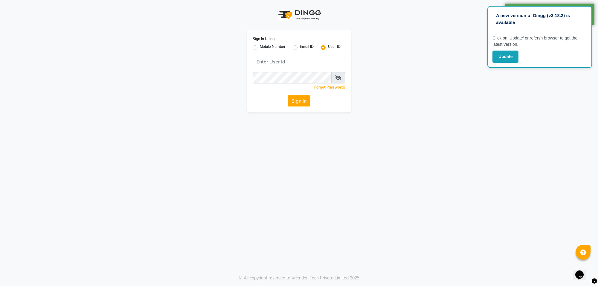
click at [443, 116] on div "A new version of Dingg (v3.18.2) is available Click on ‘Update’ or refersh brow…" at bounding box center [299, 143] width 598 height 286
click at [260, 47] on label "Mobile Number" at bounding box center [273, 47] width 26 height 7
click at [260, 47] on input "Mobile Number" at bounding box center [262, 46] width 4 height 4
radio input "true"
radio input "false"
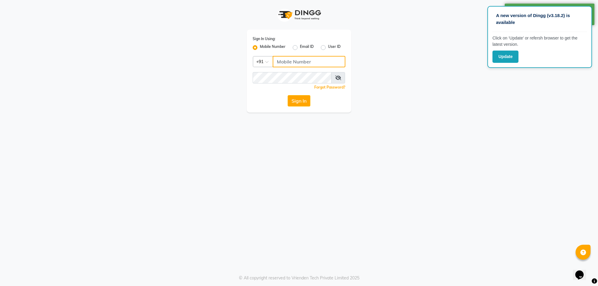
click at [285, 62] on input "Username" at bounding box center [309, 61] width 73 height 11
type input "9868547613"
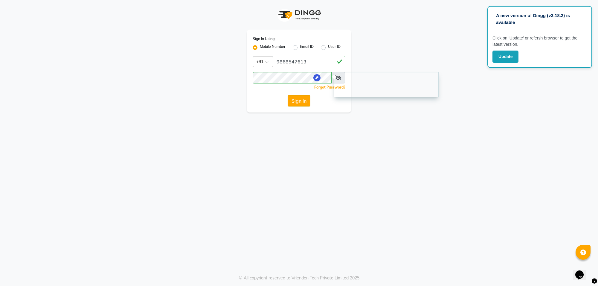
click at [296, 100] on button "Sign In" at bounding box center [299, 100] width 23 height 11
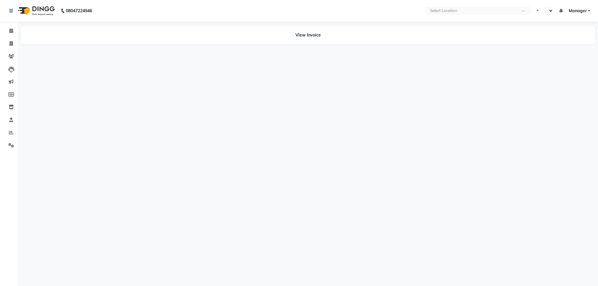
select select "en"
